Goal: Complete application form

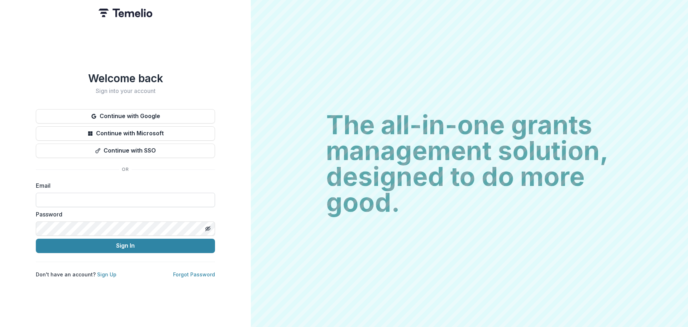
click at [118, 196] on input at bounding box center [125, 200] width 179 height 14
type input "**********"
click at [132, 262] on div "**********" at bounding box center [125, 175] width 179 height 206
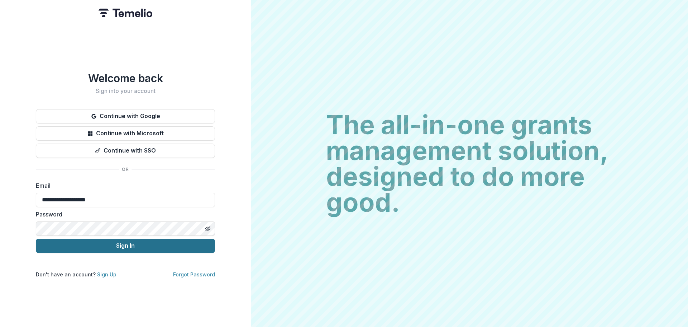
click at [135, 245] on button "Sign In" at bounding box center [125, 245] width 179 height 14
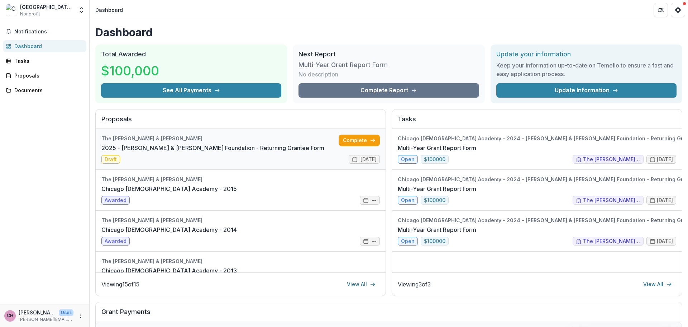
click at [285, 148] on link "2025 - [PERSON_NAME] & [PERSON_NAME] Foundation - Returning Grantee Form" at bounding box center [212, 147] width 223 height 9
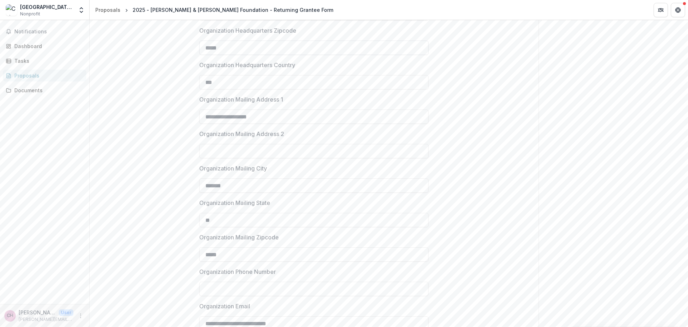
scroll to position [532, 0]
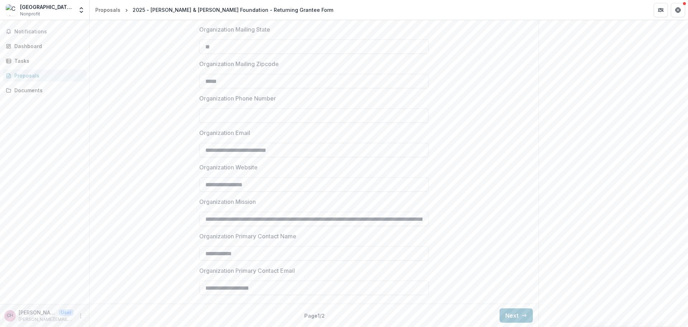
click at [507, 307] on div "Back Page 1 / 2 Next" at bounding box center [314, 314] width 449 height 23
click at [511, 317] on button "Next" at bounding box center [516, 315] width 33 height 14
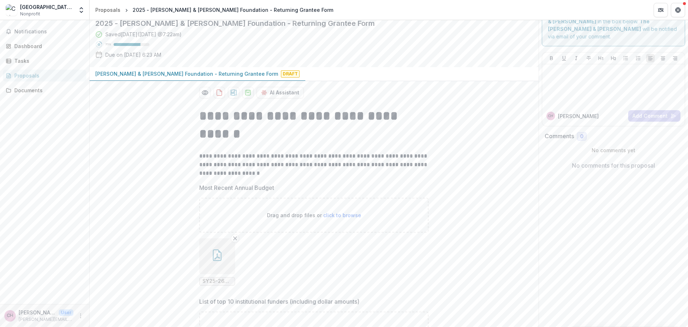
scroll to position [0, 0]
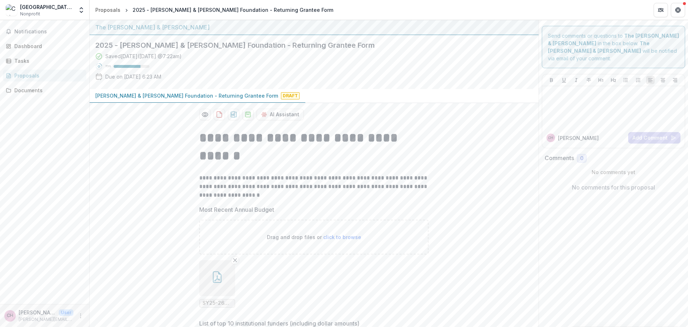
click at [32, 73] on div "Proposals" at bounding box center [47, 76] width 66 height 8
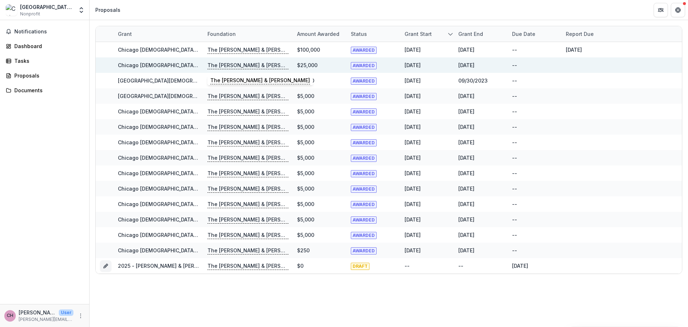
click at [276, 64] on p "The [PERSON_NAME] & [PERSON_NAME]" at bounding box center [248, 65] width 81 height 8
click at [237, 66] on p "The [PERSON_NAME] & [PERSON_NAME]" at bounding box center [248, 65] width 81 height 8
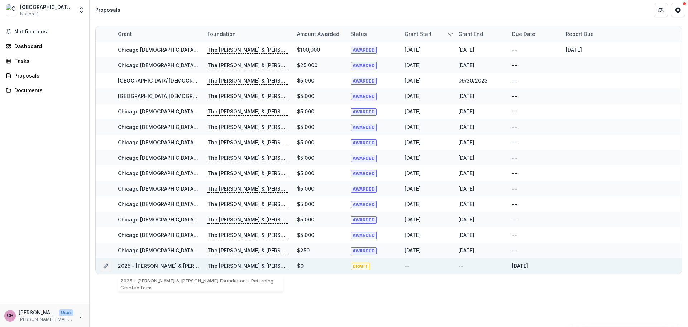
click at [223, 264] on p "The [PERSON_NAME] & [PERSON_NAME]" at bounding box center [248, 266] width 81 height 8
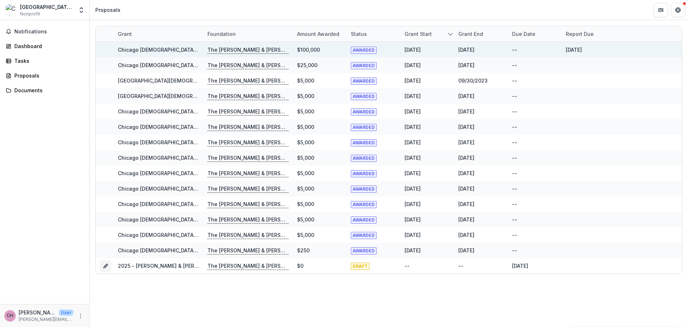
click at [240, 47] on p "The [PERSON_NAME] & [PERSON_NAME]" at bounding box center [248, 50] width 81 height 8
click at [169, 46] on div "Chicago [DEMOGRAPHIC_DATA] Academy - 2024 - [PERSON_NAME] & [PERSON_NAME] Found…" at bounding box center [158, 50] width 81 height 8
click at [356, 44] on div "AWARDED" at bounding box center [373, 49] width 45 height 15
click at [357, 50] on span "AWARDED" at bounding box center [364, 50] width 26 height 7
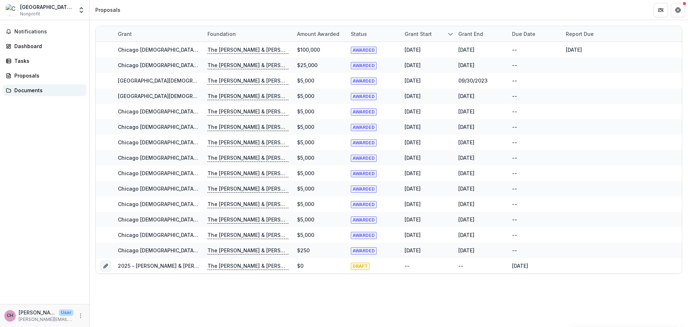
click at [27, 93] on div "Documents" at bounding box center [47, 90] width 66 height 8
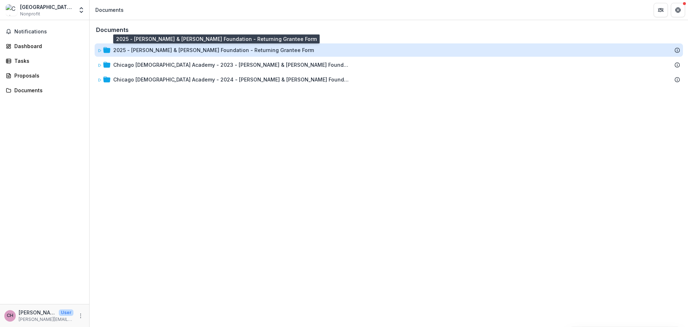
click at [166, 52] on div "2025 - [PERSON_NAME] & [PERSON_NAME] Foundation - Returning Grantee Form" at bounding box center [213, 50] width 201 height 8
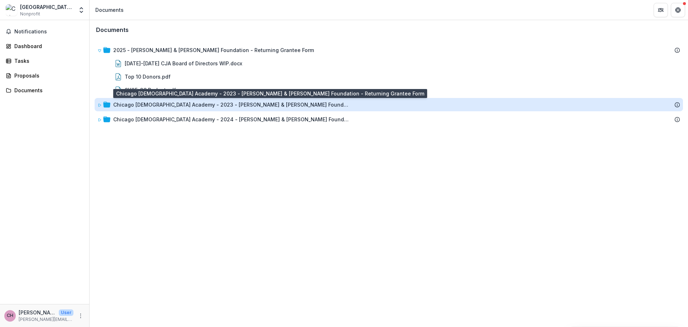
click at [170, 107] on div "Chicago [DEMOGRAPHIC_DATA] Academy - 2023 - [PERSON_NAME] & [PERSON_NAME] Found…" at bounding box center [231, 105] width 237 height 8
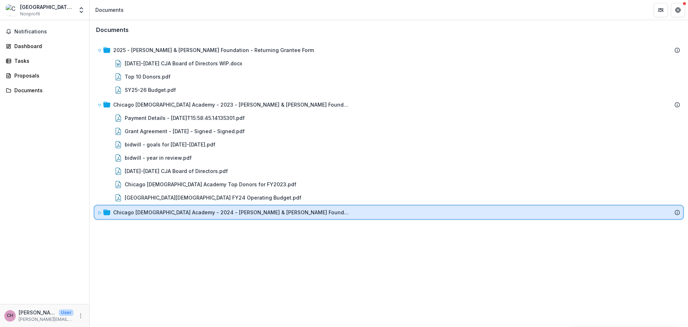
click at [275, 217] on div "Chicago [DEMOGRAPHIC_DATA] Academy - 2024 - [PERSON_NAME] & [PERSON_NAME] Found…" at bounding box center [389, 211] width 589 height 13
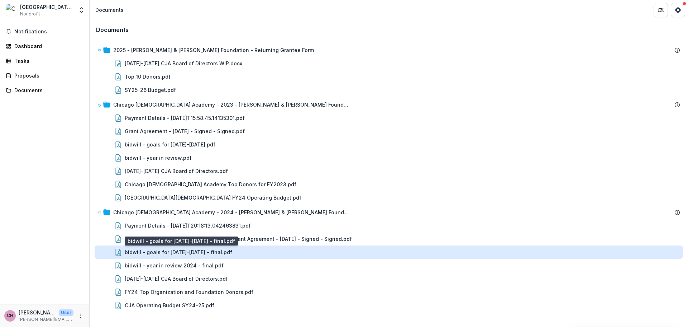
click at [217, 251] on div "bidwill - goals for [DATE]-[DATE] - final.pdf" at bounding box center [179, 252] width 108 height 8
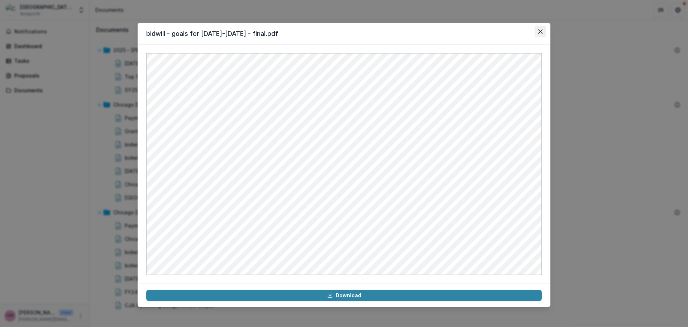
click at [540, 30] on icon "Close" at bounding box center [541, 31] width 4 height 4
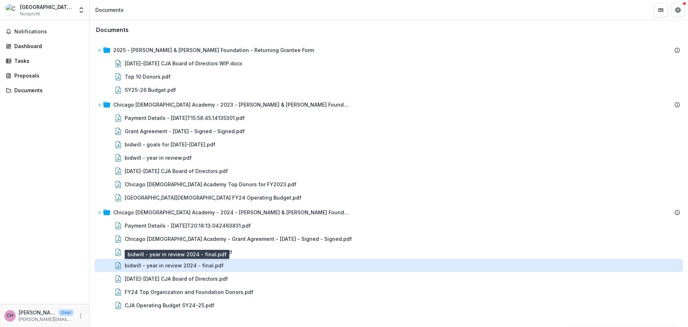
click at [200, 266] on div "bidwill - year in review 2024 - final.pdf" at bounding box center [174, 265] width 99 height 8
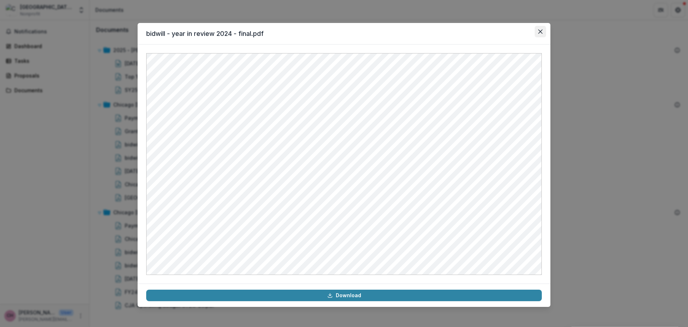
click at [540, 28] on button "Close" at bounding box center [540, 31] width 11 height 11
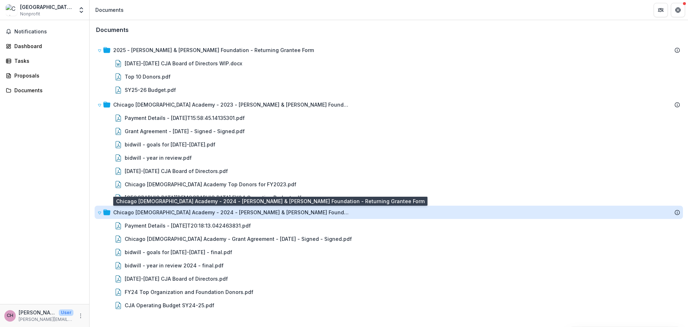
click at [198, 215] on div "Chicago [DEMOGRAPHIC_DATA] Academy - 2024 - [PERSON_NAME] & [PERSON_NAME] Found…" at bounding box center [231, 212] width 237 height 8
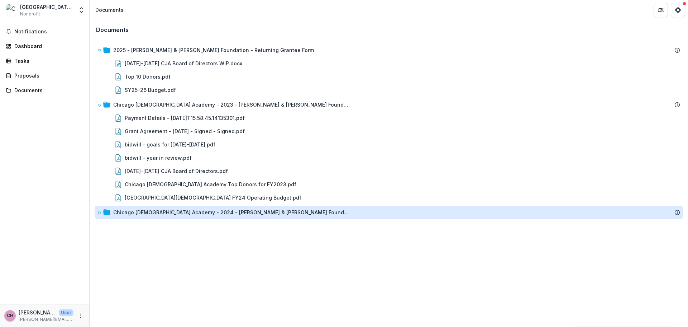
click at [199, 213] on div "Chicago [DEMOGRAPHIC_DATA] Academy - 2024 - [PERSON_NAME] & [PERSON_NAME] Found…" at bounding box center [231, 212] width 237 height 8
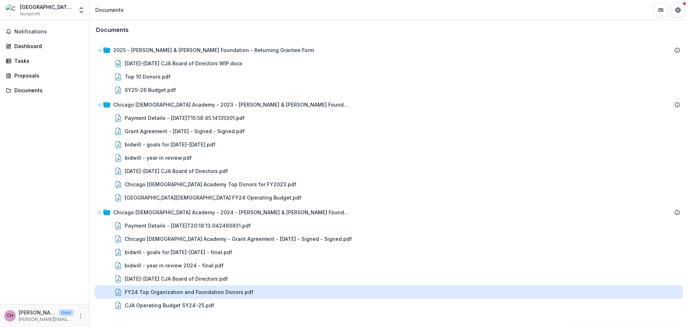
click at [230, 293] on div "FY24 Top Organization and Foundation Donors.pdf" at bounding box center [189, 292] width 129 height 8
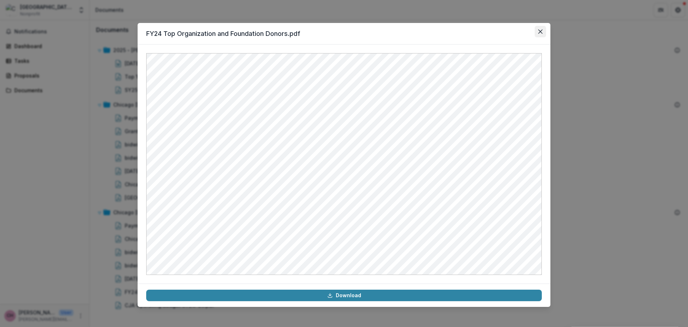
click at [541, 30] on icon "Close" at bounding box center [541, 31] width 4 height 4
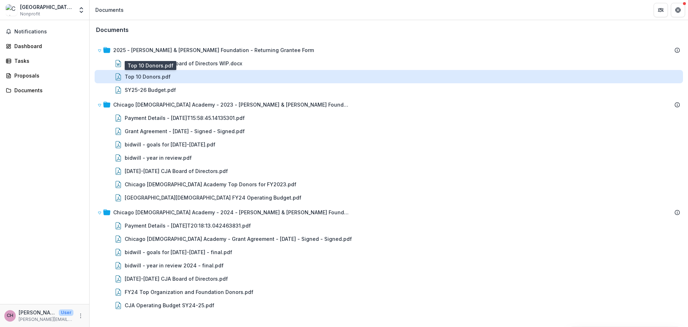
click at [156, 77] on div "Top 10 Donors.pdf" at bounding box center [148, 77] width 46 height 8
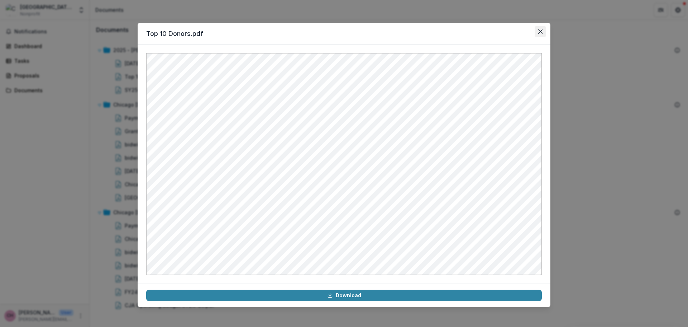
click at [542, 32] on icon "Close" at bounding box center [541, 31] width 4 height 4
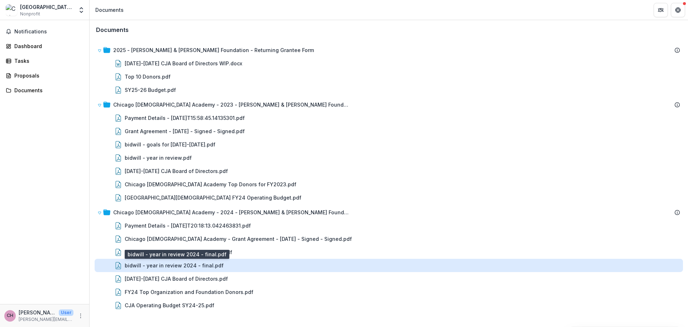
click at [176, 267] on div "bidwill - year in review 2024 - final.pdf" at bounding box center [174, 265] width 99 height 8
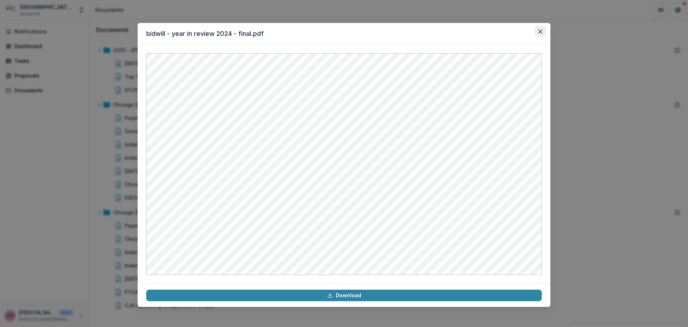
click at [541, 29] on icon "Close" at bounding box center [541, 31] width 4 height 4
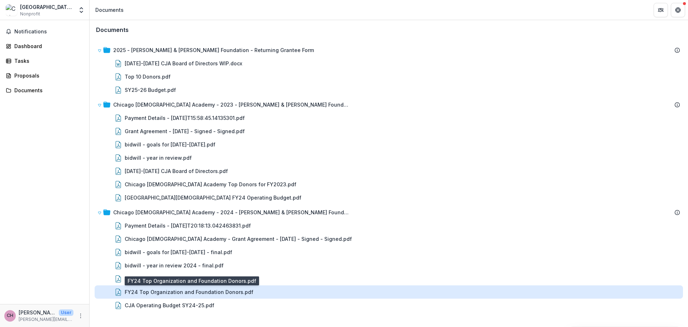
click at [219, 290] on div "FY24 Top Organization and Foundation Donors.pdf" at bounding box center [189, 292] width 129 height 8
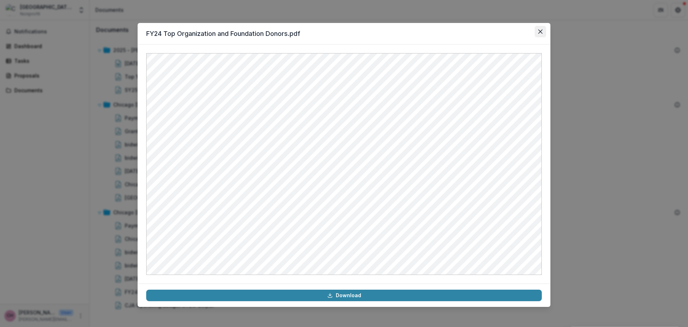
click at [539, 32] on icon "Close" at bounding box center [541, 31] width 4 height 4
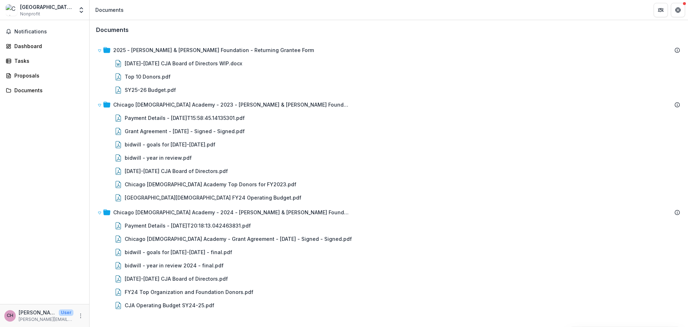
click at [73, 193] on div "Notifications Dashboard Tasks Proposals Documents" at bounding box center [44, 162] width 89 height 284
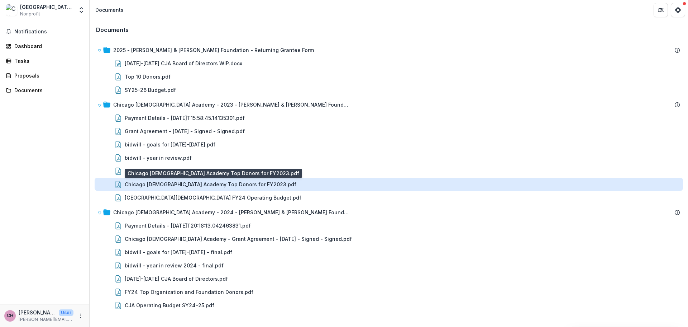
click at [143, 182] on div "Chicago [DEMOGRAPHIC_DATA] Academy Top Donors for FY2023.pdf" at bounding box center [211, 184] width 172 height 8
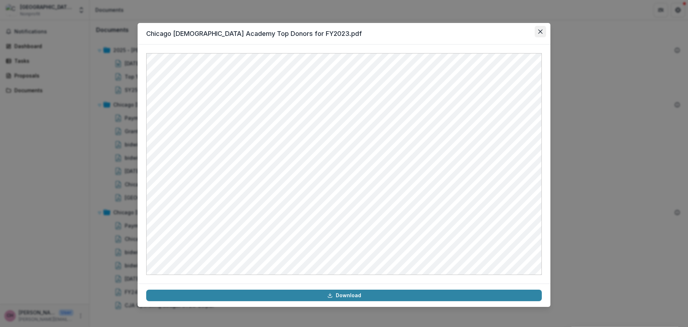
click at [541, 33] on icon "Close" at bounding box center [541, 31] width 4 height 4
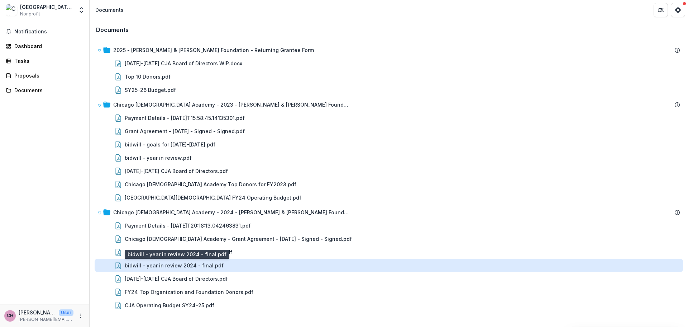
click at [184, 267] on div "bidwill - year in review 2024 - final.pdf" at bounding box center [174, 265] width 99 height 8
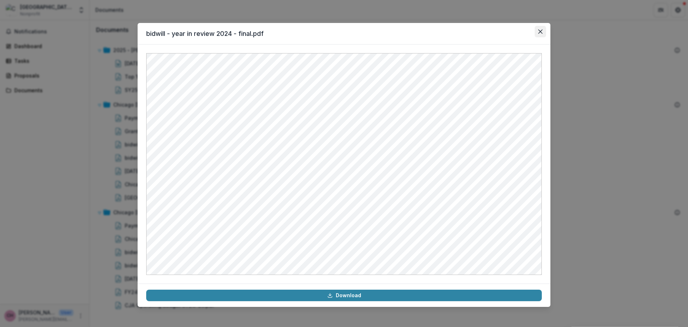
click at [540, 29] on button "Close" at bounding box center [540, 31] width 11 height 11
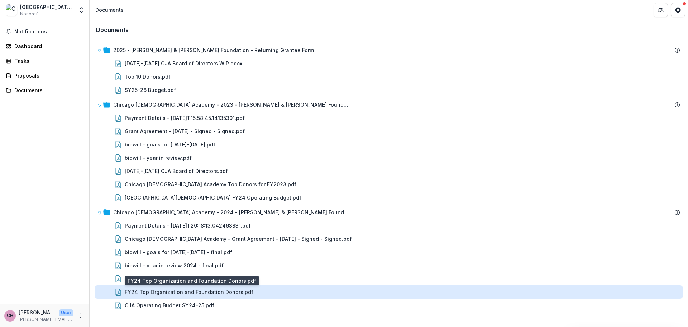
click at [233, 291] on div "FY24 Top Organization and Foundation Donors.pdf" at bounding box center [189, 292] width 129 height 8
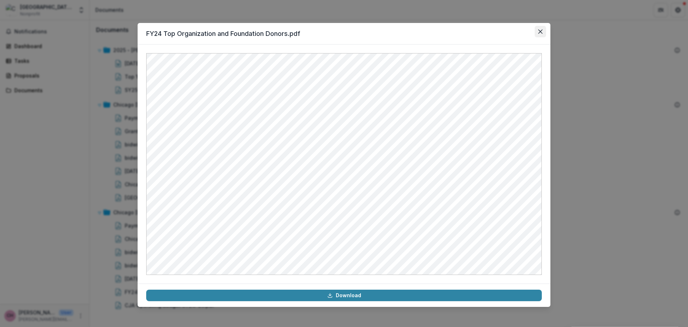
click at [537, 35] on button "Close" at bounding box center [540, 31] width 11 height 11
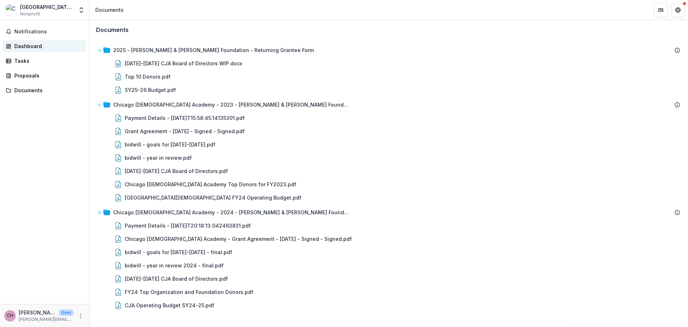
click at [32, 48] on div "Dashboard" at bounding box center [47, 46] width 66 height 8
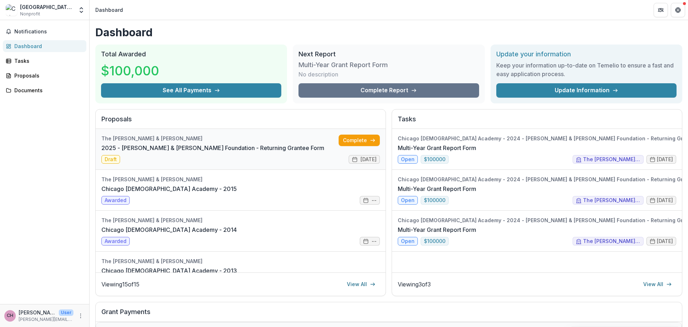
click at [170, 147] on link "2025 - [PERSON_NAME] & [PERSON_NAME] Foundation - Returning Grantee Form" at bounding box center [212, 147] width 223 height 9
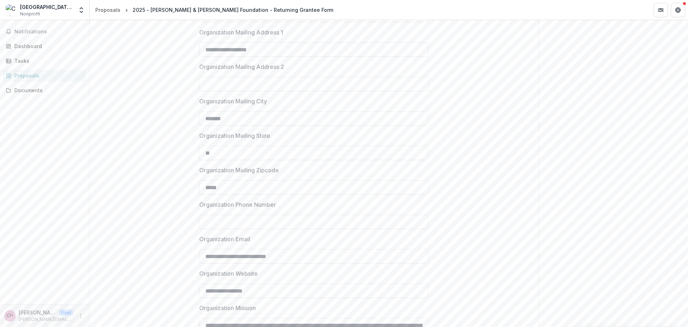
scroll to position [532, 0]
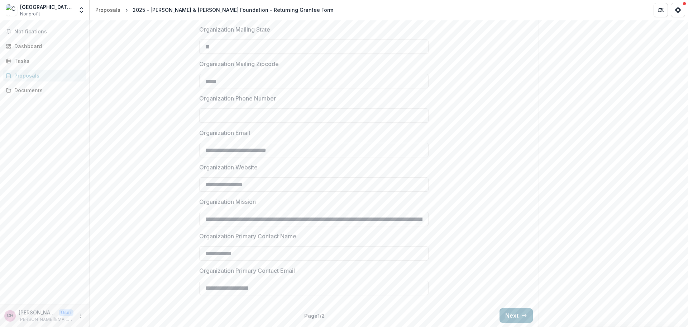
click at [511, 314] on button "Next" at bounding box center [516, 315] width 33 height 14
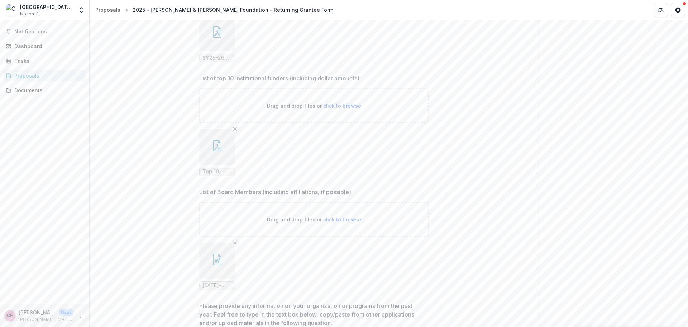
scroll to position [209, 0]
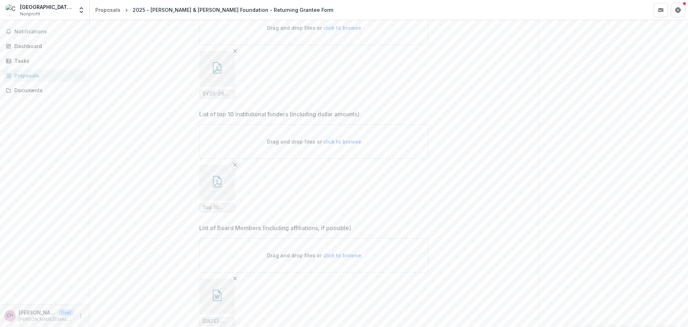
click at [233, 166] on icon "Remove File" at bounding box center [235, 165] width 6 height 6
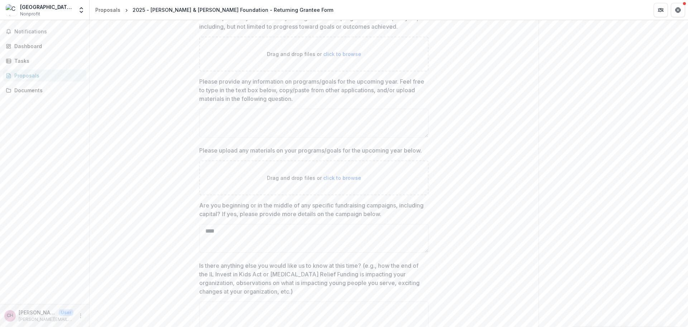
scroll to position [580, 0]
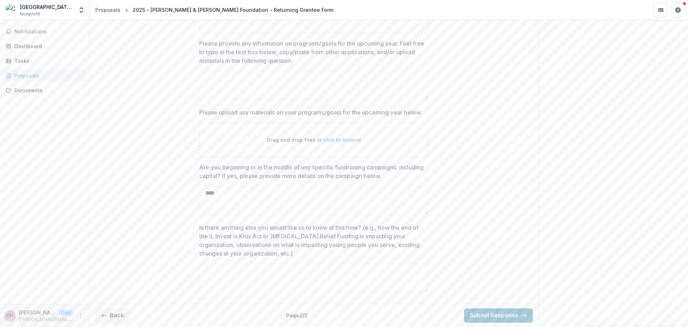
click at [246, 84] on textarea "Please provide any information on programs/goals for the upcoming year. Feel fr…" at bounding box center [313, 85] width 229 height 29
paste textarea "**********"
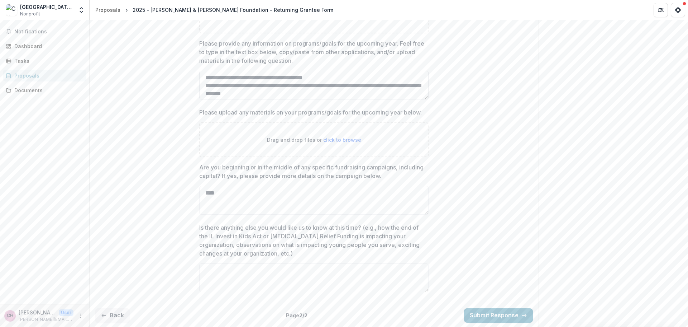
scroll to position [132, 0]
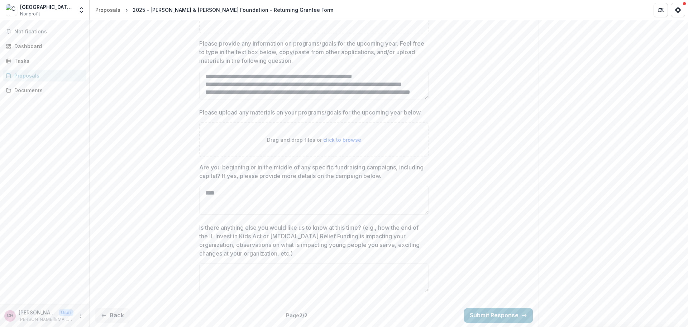
type textarea "**********"
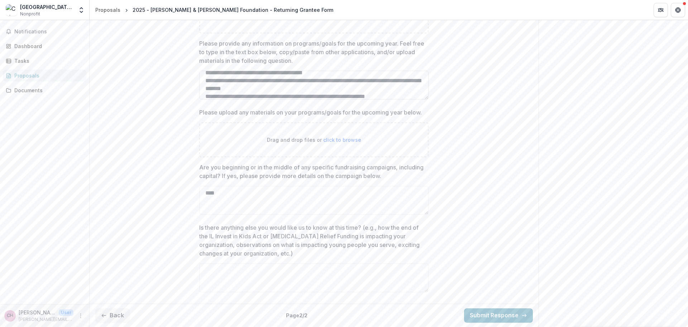
scroll to position [0, 0]
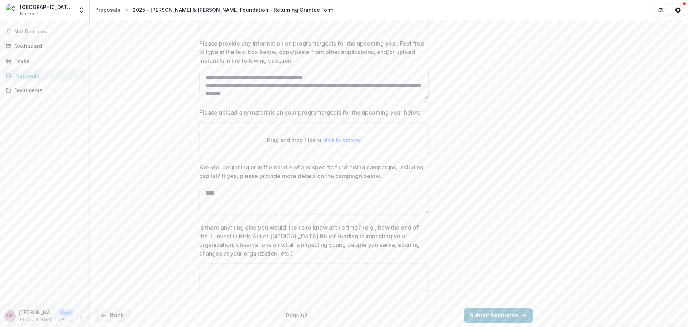
click at [312, 85] on textarea "Please provide any information on programs/goals for the upcoming year. Feel fr…" at bounding box center [313, 85] width 229 height 29
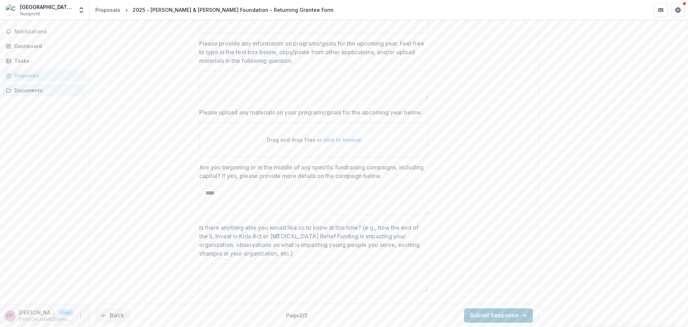
scroll to position [580, 0]
click at [27, 90] on div "Documents" at bounding box center [47, 90] width 66 height 8
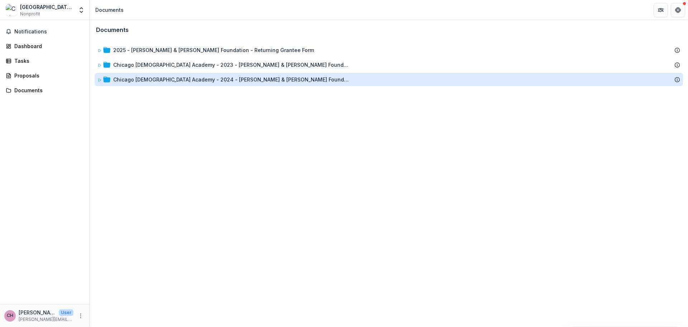
click at [127, 81] on div "Chicago [DEMOGRAPHIC_DATA] Academy - 2024 - [PERSON_NAME] & [PERSON_NAME] Found…" at bounding box center [231, 80] width 237 height 8
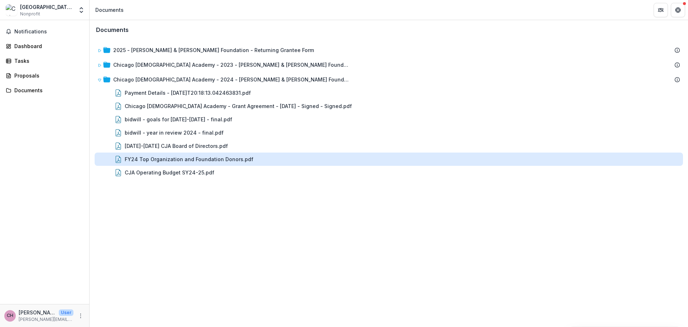
click at [140, 160] on div "FY24 Top Organization and Foundation Donors.pdf" at bounding box center [189, 159] width 129 height 8
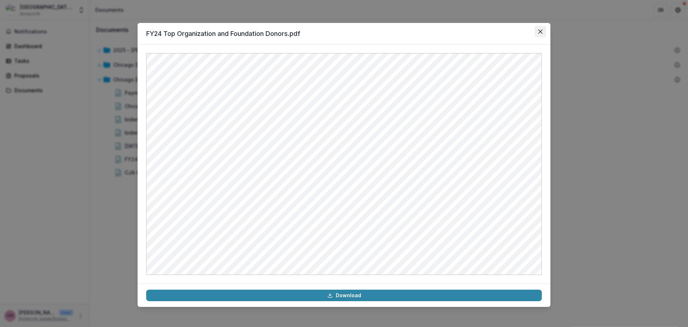
click at [539, 29] on icon "Close" at bounding box center [541, 31] width 4 height 4
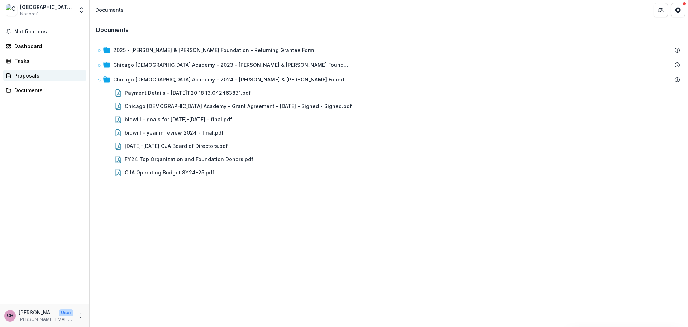
drag, startPoint x: 27, startPoint y: 71, endPoint x: 34, endPoint y: 72, distance: 7.5
click at [27, 71] on link "Proposals" at bounding box center [45, 76] width 84 height 12
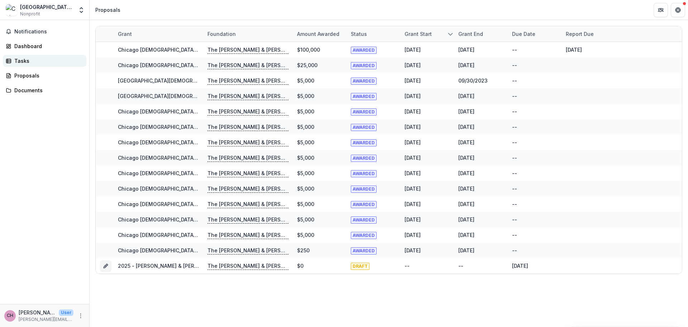
click at [24, 55] on link "Tasks" at bounding box center [45, 61] width 84 height 12
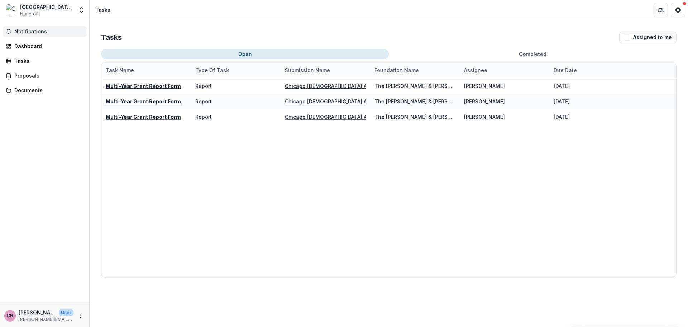
click at [24, 31] on span "Notifications" at bounding box center [48, 32] width 69 height 6
click at [27, 46] on div "Dashboard" at bounding box center [47, 46] width 66 height 8
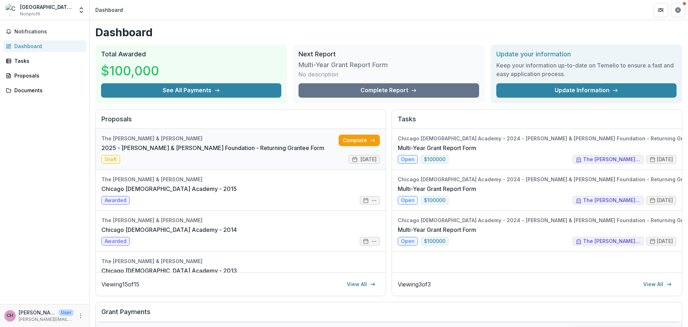
click at [142, 143] on link "2025 - [PERSON_NAME] & [PERSON_NAME] Foundation - Returning Grantee Form" at bounding box center [212, 147] width 223 height 9
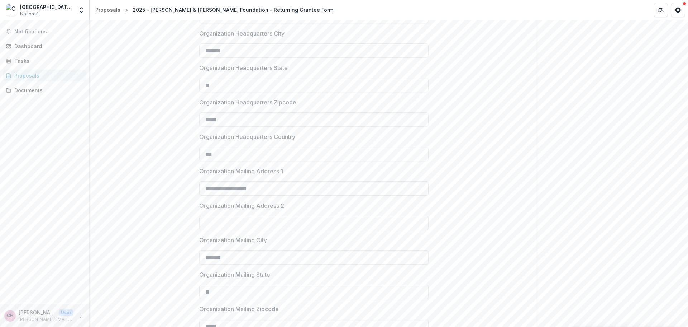
scroll to position [532, 0]
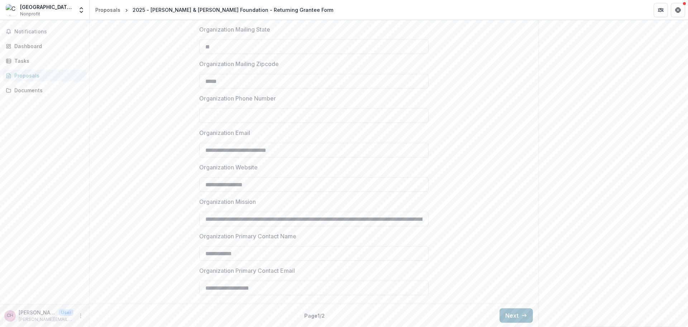
click at [509, 310] on button "Next" at bounding box center [516, 315] width 33 height 14
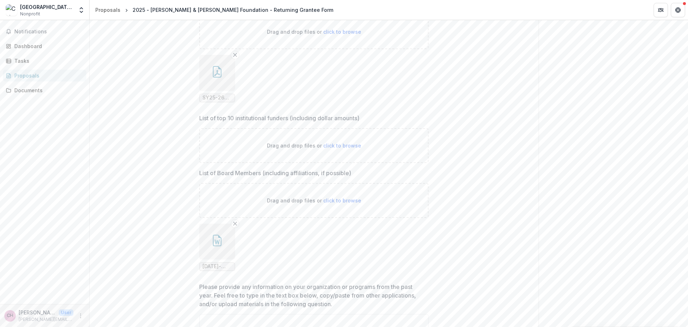
scroll to position [215, 0]
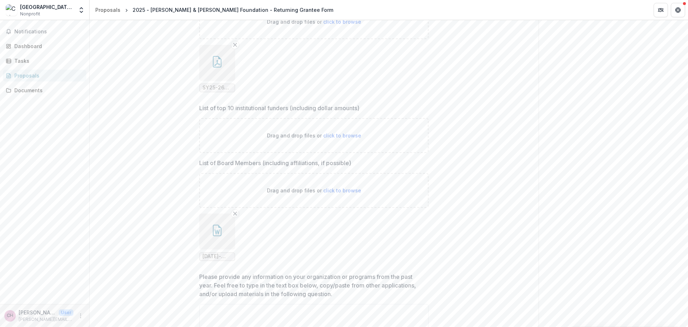
click at [343, 133] on span "click to browse" at bounding box center [342, 135] width 38 height 6
type input "**********"
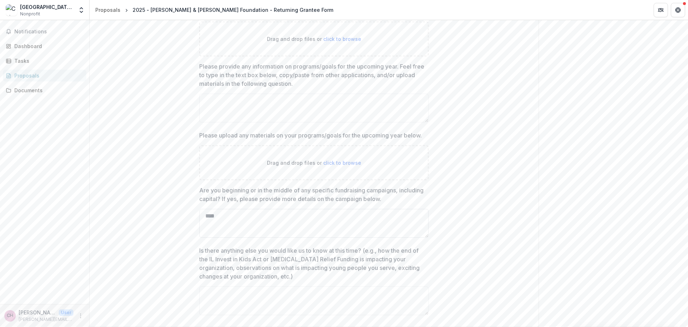
scroll to position [603, 0]
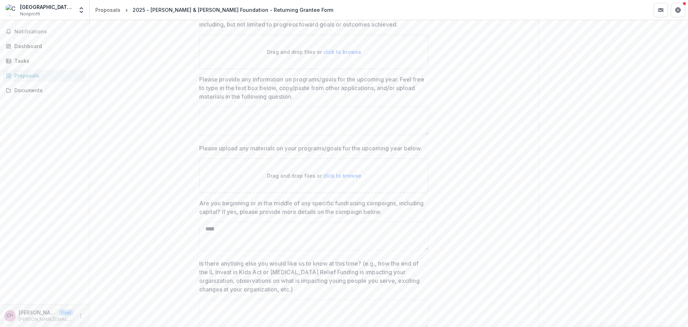
click at [347, 174] on span "click to browse" at bounding box center [342, 175] width 38 height 6
type input "**********"
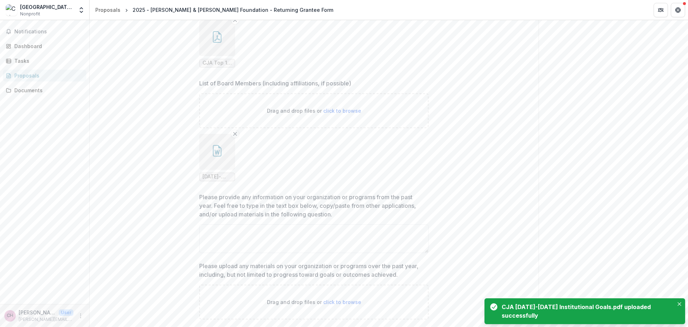
scroll to position [352, 0]
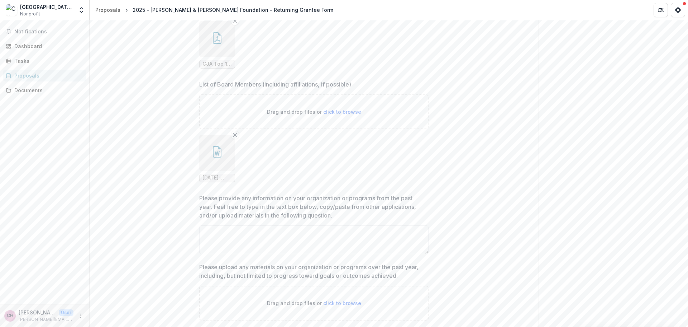
click at [162, 98] on div "**********" at bounding box center [314, 209] width 449 height 876
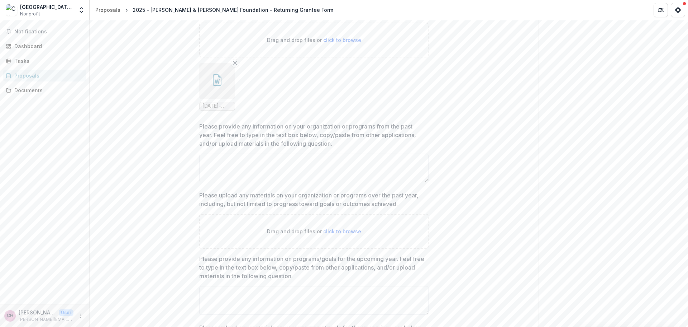
scroll to position [460, 0]
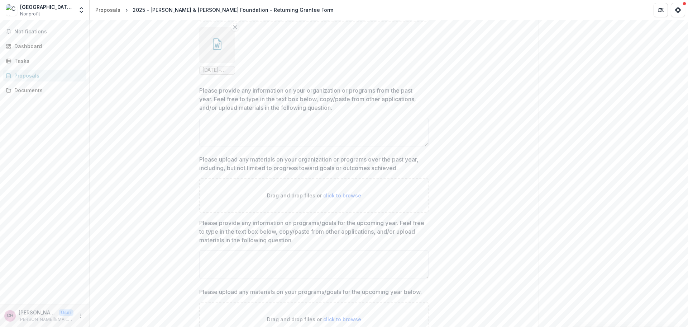
click at [325, 193] on span "click to browse" at bounding box center [342, 195] width 38 height 6
type input "**********"
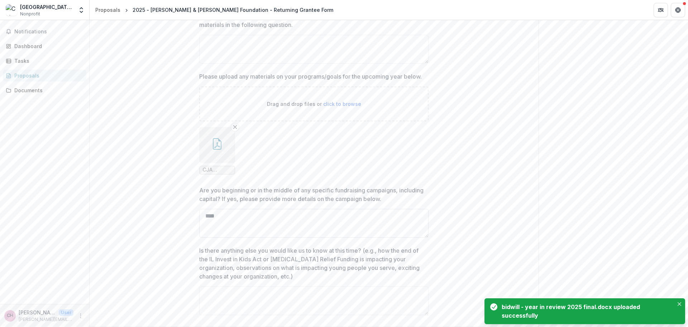
scroll to position [757, 0]
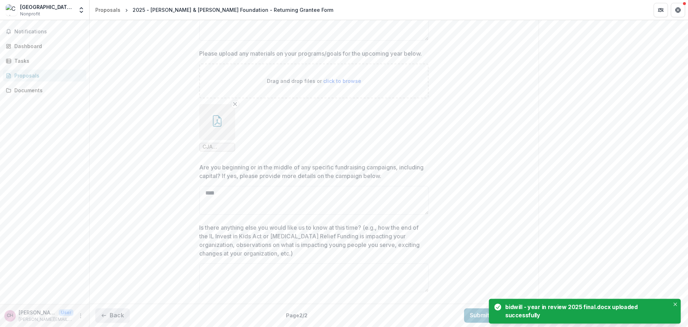
click at [115, 315] on button "Back" at bounding box center [112, 315] width 34 height 14
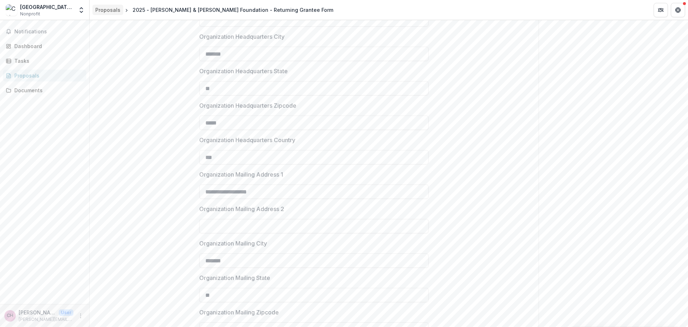
scroll to position [245, 0]
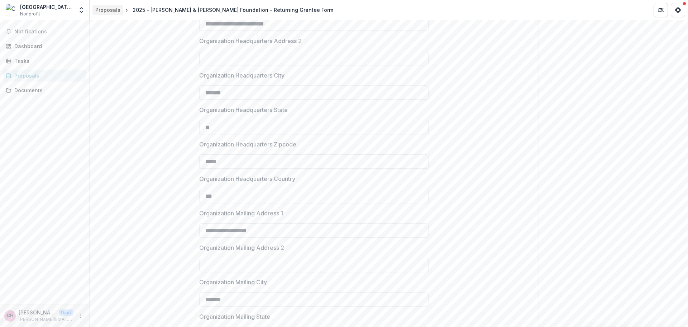
click at [110, 11] on div "Proposals" at bounding box center [107, 10] width 25 height 8
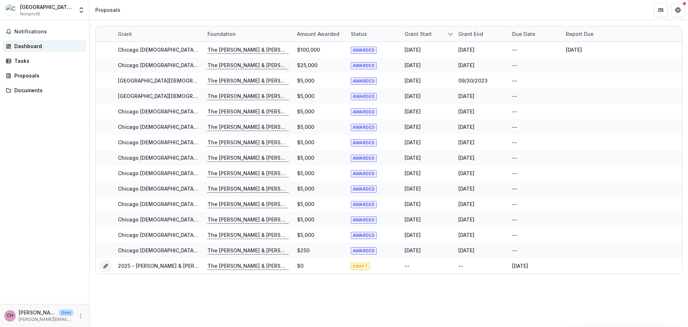
click at [37, 47] on div "Dashboard" at bounding box center [47, 46] width 66 height 8
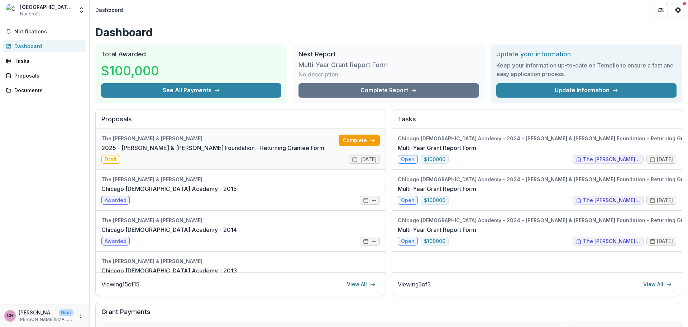
click at [138, 148] on link "2025 - [PERSON_NAME] & [PERSON_NAME] Foundation - Returning Grantee Form" at bounding box center [212, 147] width 223 height 9
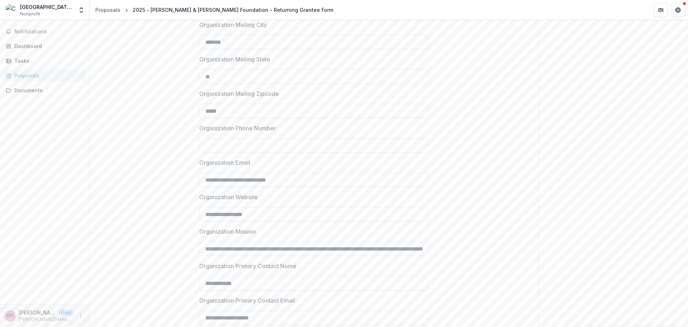
scroll to position [532, 0]
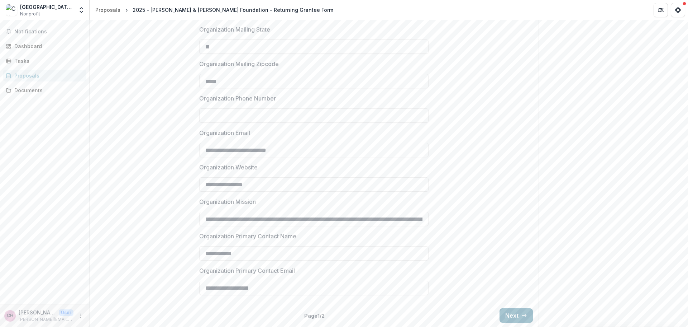
click at [501, 319] on button "Next" at bounding box center [516, 315] width 33 height 14
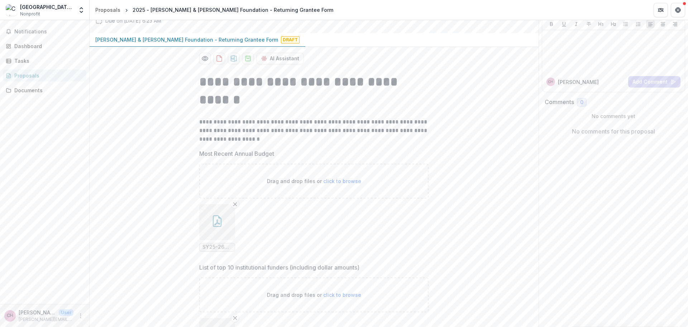
scroll to position [0, 0]
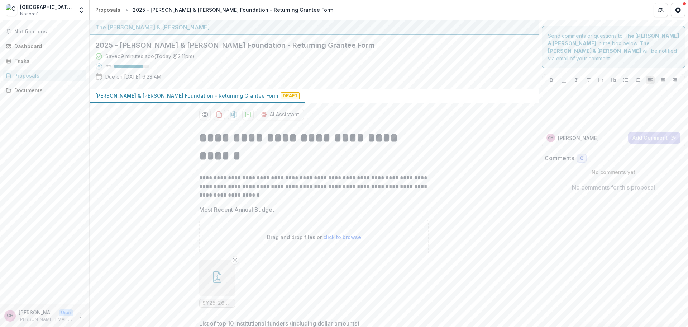
click at [220, 304] on span "SY25-26 Budget.pdf" at bounding box center [217, 303] width 29 height 6
click at [220, 302] on span "SY25-26 Budget.pdf" at bounding box center [217, 303] width 29 height 6
click at [214, 292] on button "button" at bounding box center [217, 278] width 36 height 36
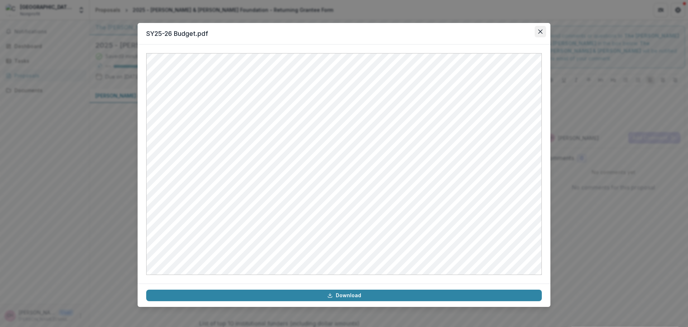
click at [536, 29] on button "Close" at bounding box center [540, 31] width 11 height 11
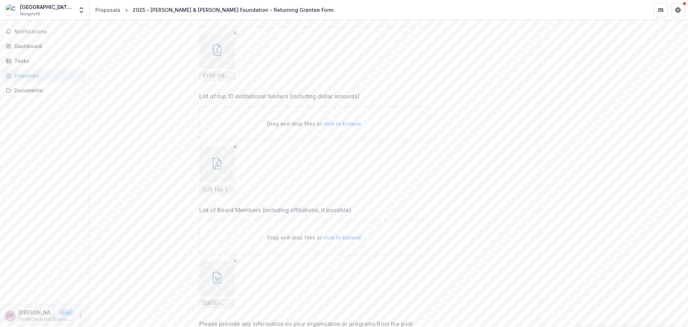
scroll to position [251, 0]
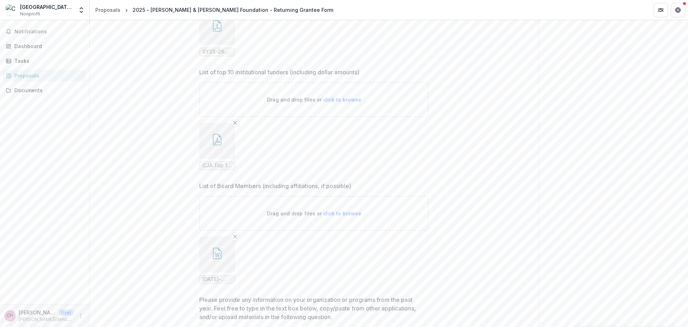
click at [222, 165] on span "CJA Top 10 Donors FY25.pdf" at bounding box center [217, 165] width 29 height 6
click at [215, 144] on icon "button" at bounding box center [217, 139] width 11 height 11
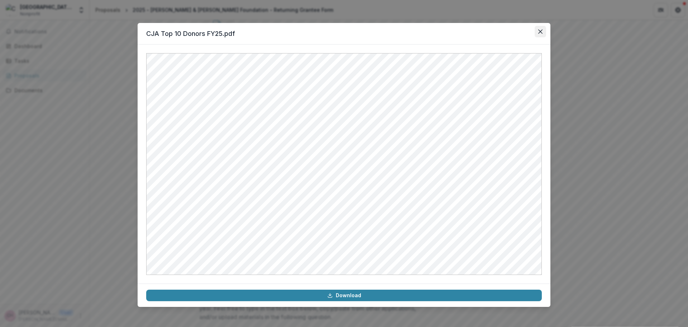
click at [541, 30] on icon "Close" at bounding box center [541, 31] width 4 height 4
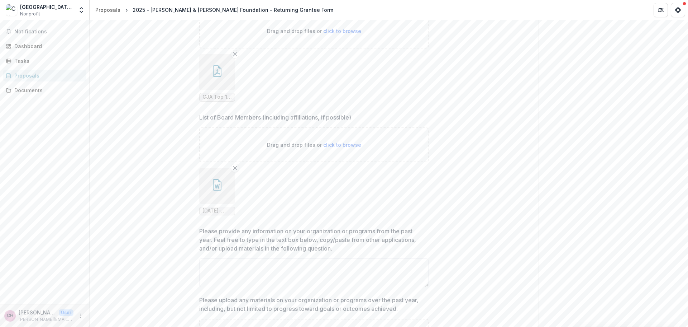
scroll to position [323, 0]
click at [218, 181] on icon "button" at bounding box center [217, 182] width 5 height 5
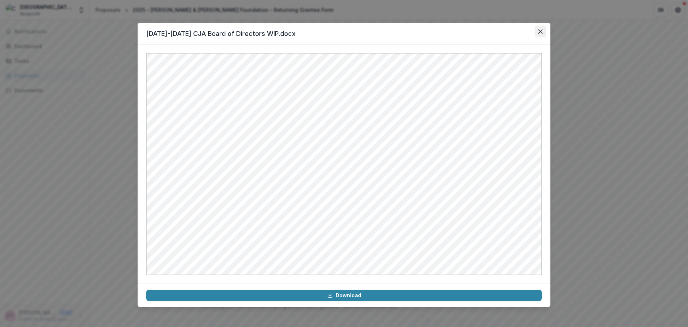
click at [540, 29] on button "Close" at bounding box center [540, 31] width 11 height 11
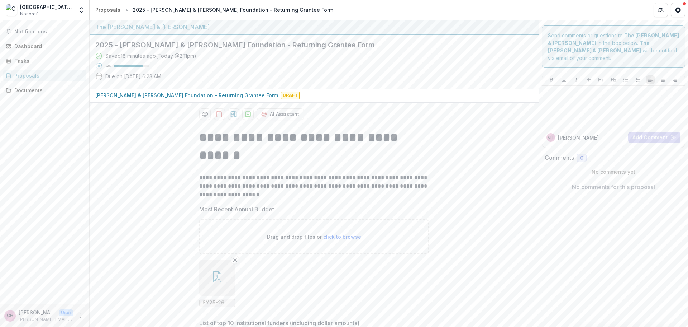
scroll to position [0, 0]
